Goal: Task Accomplishment & Management: Use online tool/utility

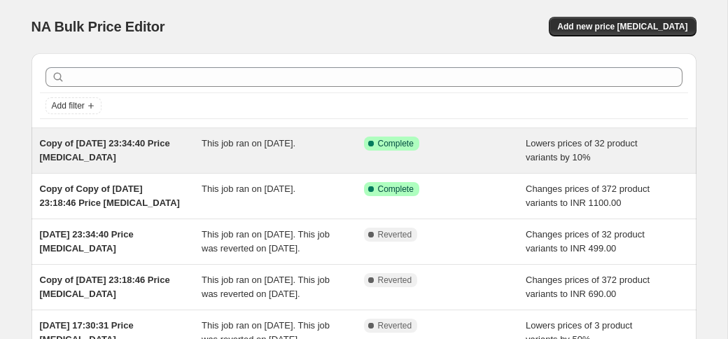
click at [170, 134] on div "Copy of [DATE] 23:34:40 Price [MEDICAL_DATA] This job ran on [DATE]. Success Co…" at bounding box center [363, 150] width 665 height 45
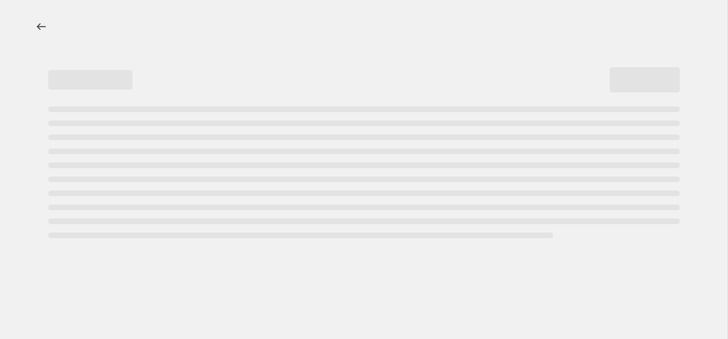
select select "percentage"
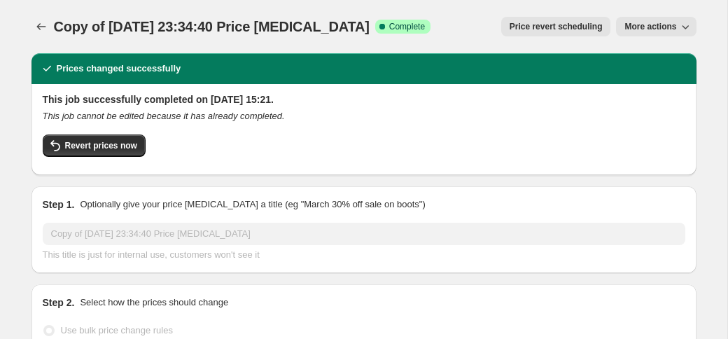
click at [170, 134] on div "Revert prices now" at bounding box center [364, 148] width 642 height 29
click at [101, 144] on span "Revert prices now" at bounding box center [101, 145] width 72 height 11
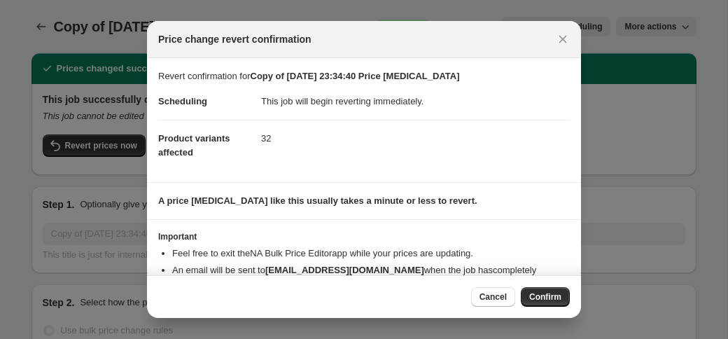
scroll to position [50, 0]
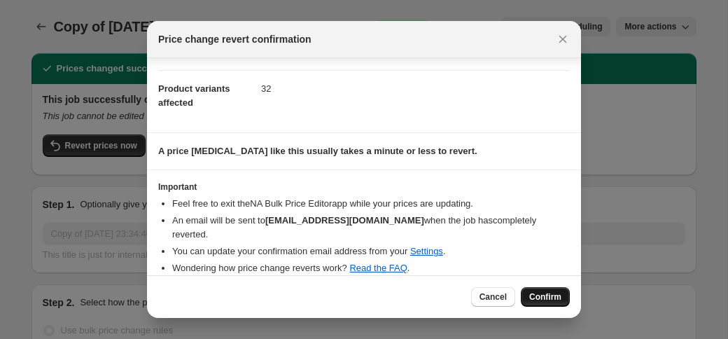
click at [558, 302] on button "Confirm" at bounding box center [545, 297] width 49 height 20
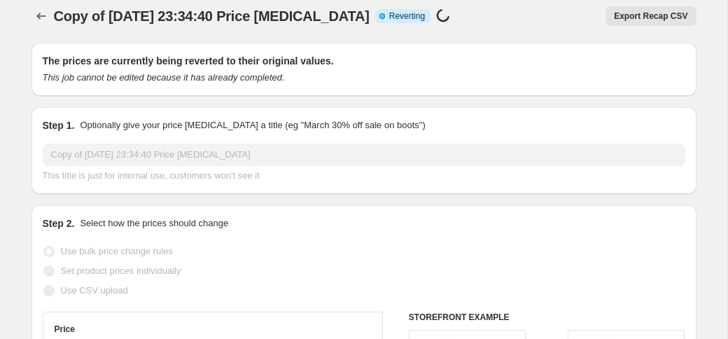
scroll to position [0, 0]
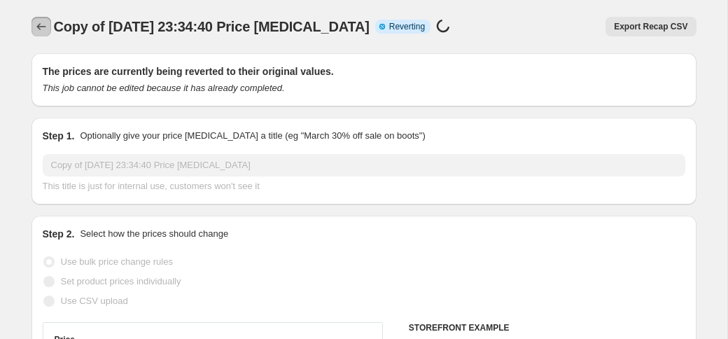
click at [41, 24] on icon "Price change jobs" at bounding box center [41, 27] width 14 height 14
